Goal: Find specific page/section: Find specific page/section

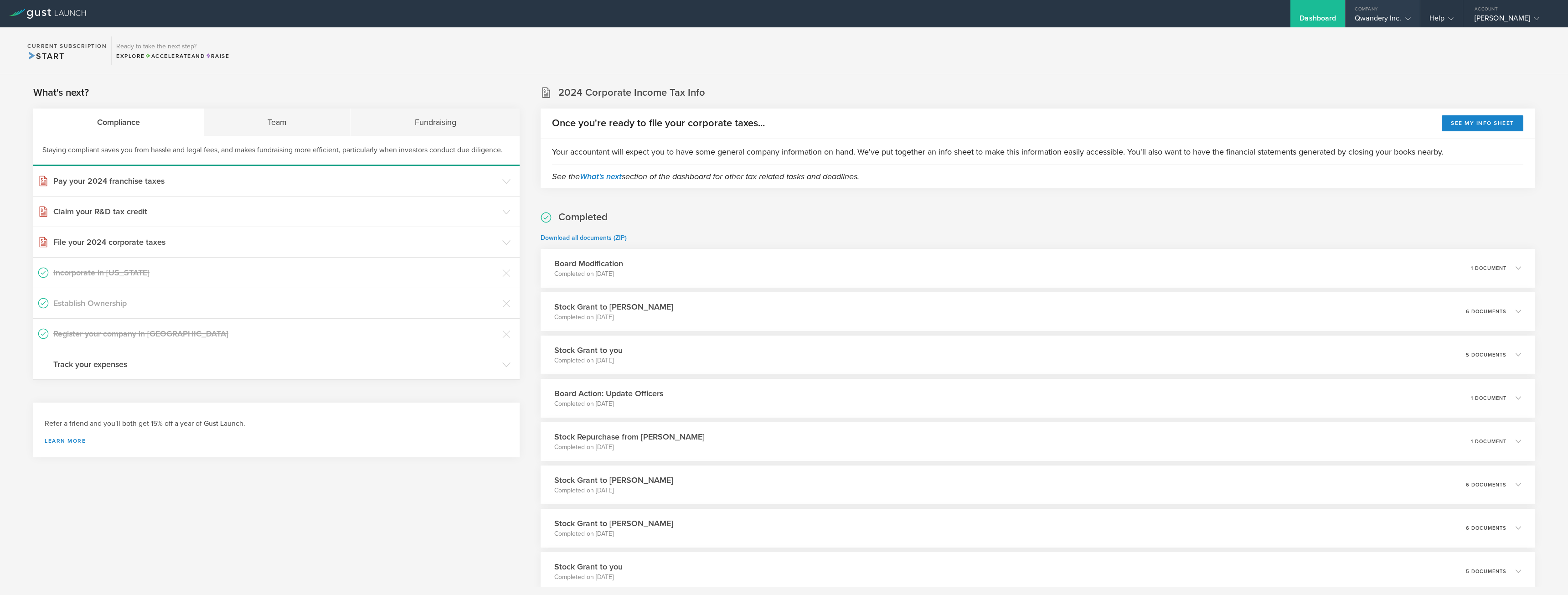
click at [1410, 8] on div "Company" at bounding box center [1382, 7] width 74 height 13
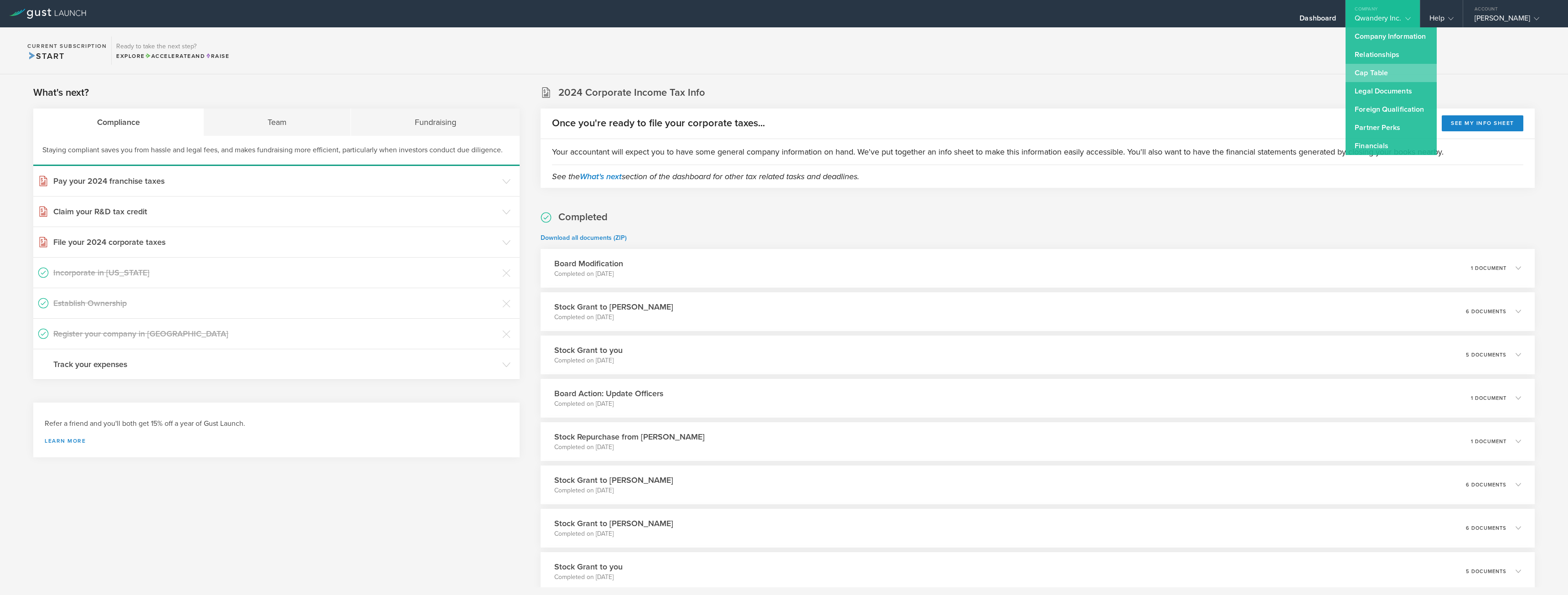
click at [1359, 72] on link "Cap Table" at bounding box center [1391, 73] width 91 height 18
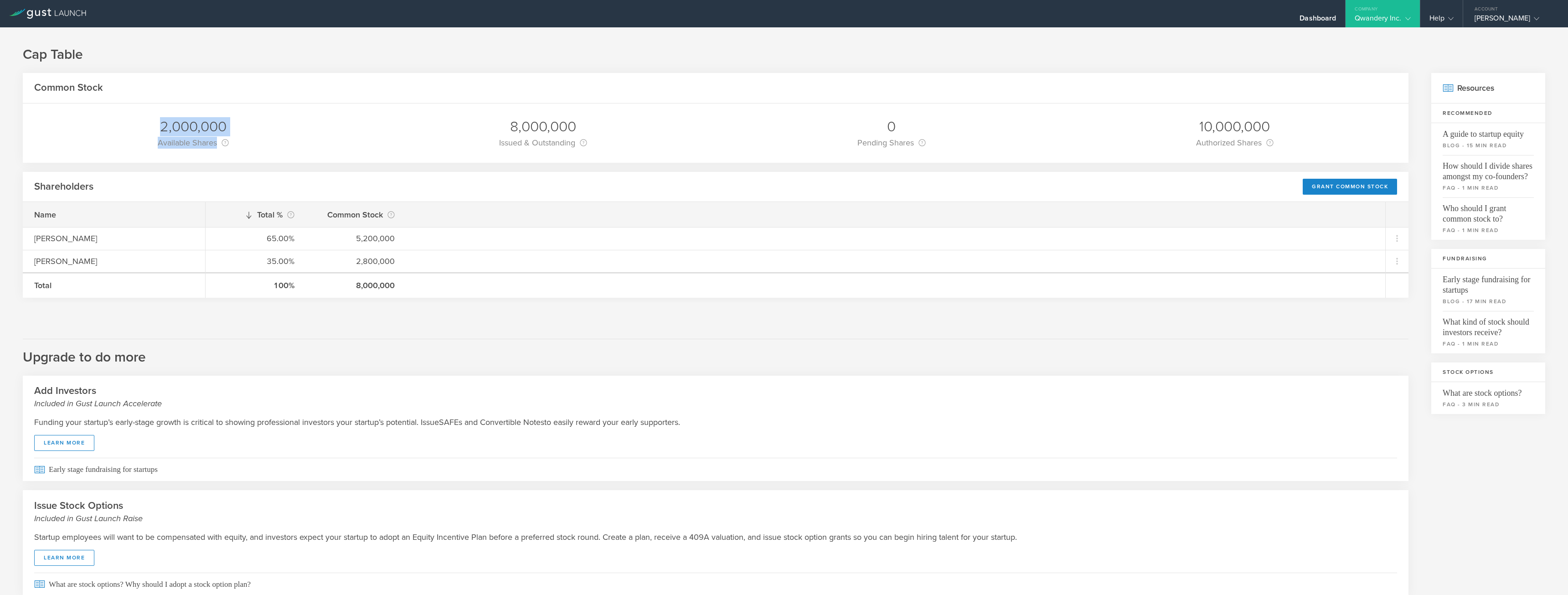
drag, startPoint x: 159, startPoint y: 122, endPoint x: 348, endPoint y: 139, distance: 189.8
click at [348, 139] on div "2,000,000 Available Shares This is the number of shares that the company has av…" at bounding box center [715, 133] width 1385 height 59
click at [403, 51] on h1 "Cap Table" at bounding box center [783, 55] width 1522 height 18
click at [216, 61] on h1 "Cap Table" at bounding box center [783, 55] width 1522 height 18
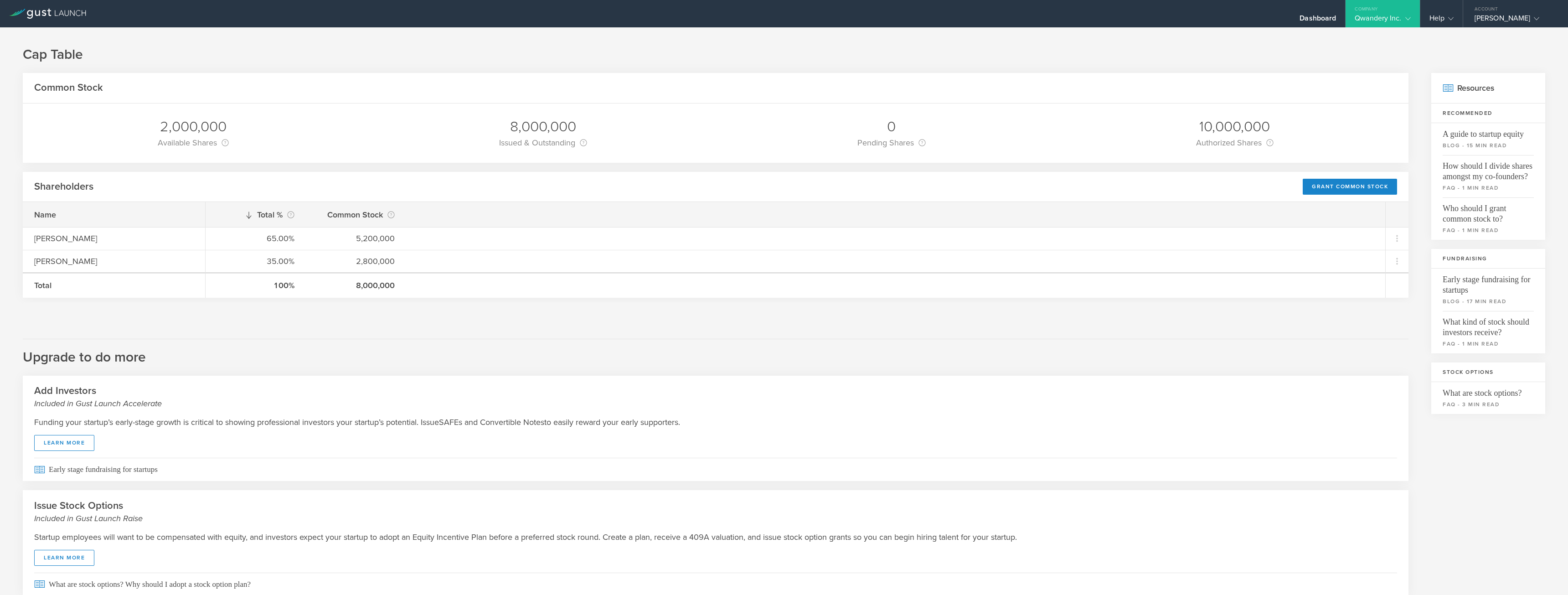
drag, startPoint x: 239, startPoint y: 57, endPoint x: 233, endPoint y: 53, distance: 7.2
click at [237, 56] on h1 "Cap Table" at bounding box center [783, 55] width 1522 height 18
click at [240, 44] on div "Cap Table Common Stock 2,000,000 Available Shares This is the number of shares …" at bounding box center [784, 328] width 1568 height 600
click at [250, 49] on h1 "Cap Table" at bounding box center [783, 55] width 1522 height 18
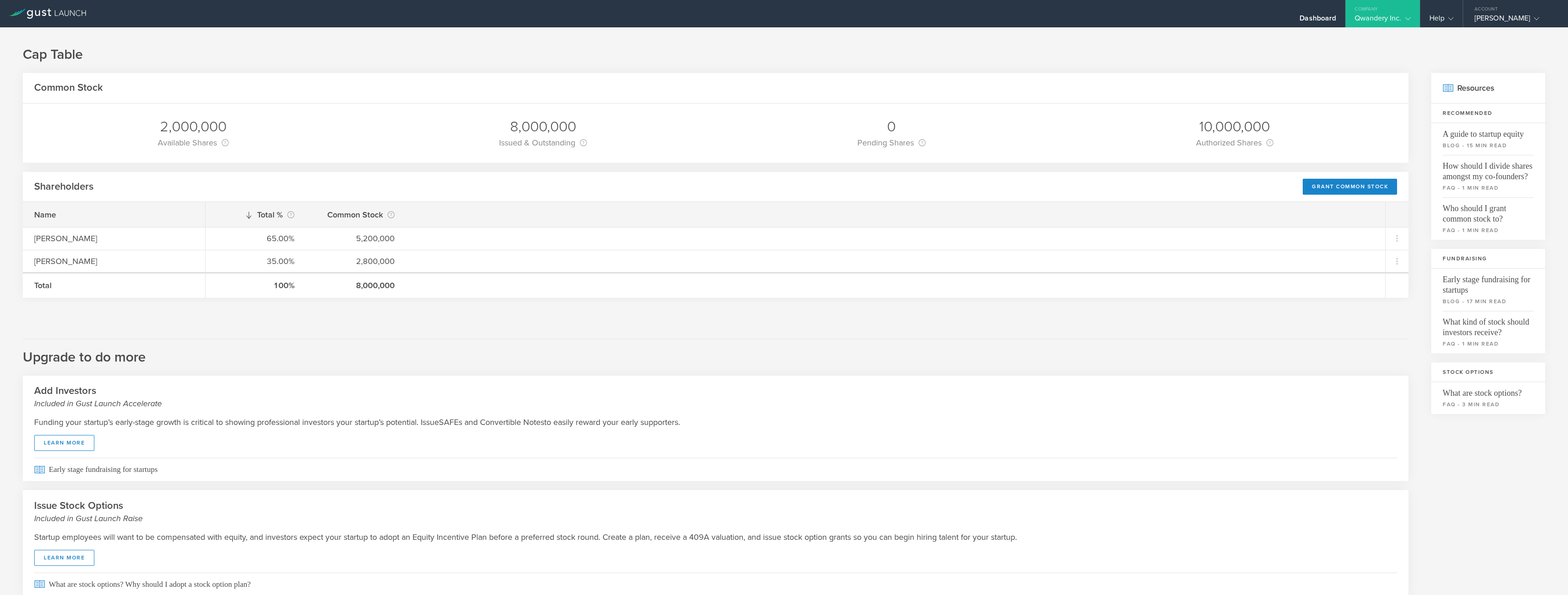
click at [250, 48] on h1 "Cap Table" at bounding box center [783, 55] width 1522 height 18
click at [548, 51] on h1 "Cap Table" at bounding box center [783, 55] width 1522 height 18
click at [561, 55] on h1 "Cap Table" at bounding box center [783, 55] width 1522 height 18
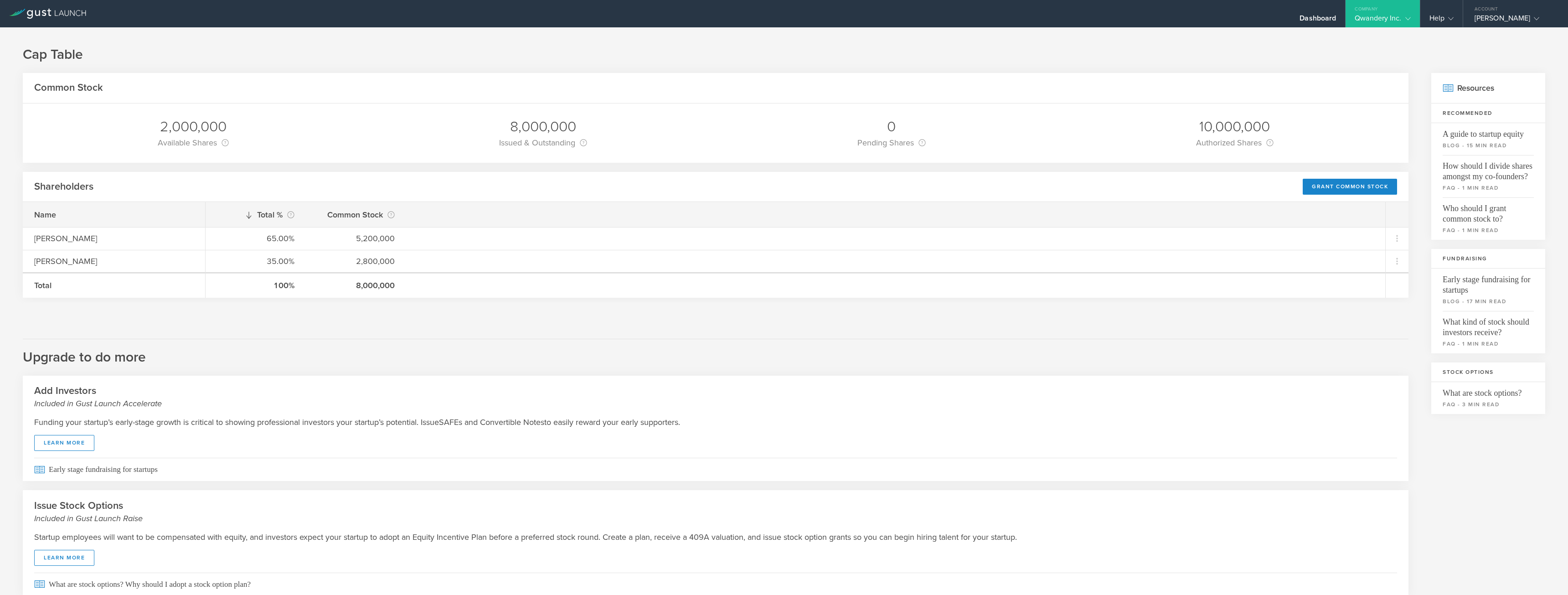
click at [564, 52] on h1 "Cap Table" at bounding box center [783, 55] width 1522 height 18
click at [313, 51] on h1 "Cap Table" at bounding box center [783, 55] width 1522 height 18
drag, startPoint x: 107, startPoint y: 59, endPoint x: 17, endPoint y: 54, distance: 90.1
click at [18, 55] on div "Cap Table Common Stock 2,000,000 Available Shares This is the number of shares …" at bounding box center [784, 328] width 1568 height 600
click at [17, 54] on div "Cap Table Common Stock 2,000,000 Available Shares This is the number of shares …" at bounding box center [784, 328] width 1568 height 600
